Goal: Information Seeking & Learning: Learn about a topic

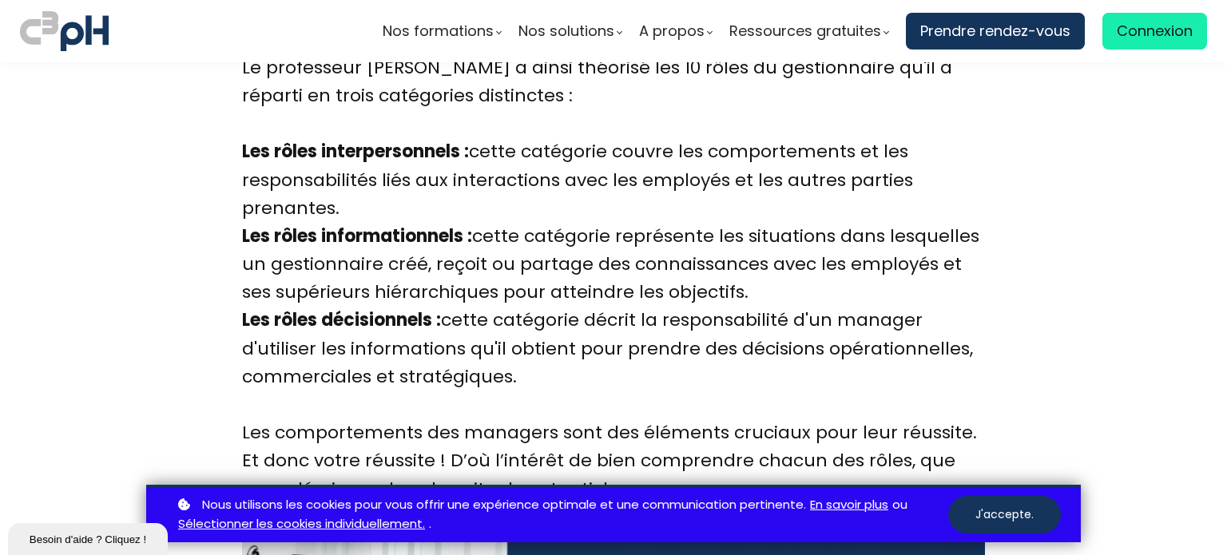
scroll to position [1855, 0]
